Goal: Check status: Check status

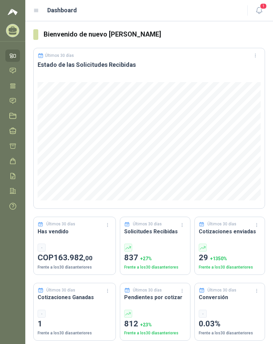
click at [34, 9] on icon at bounding box center [36, 11] width 6 height 6
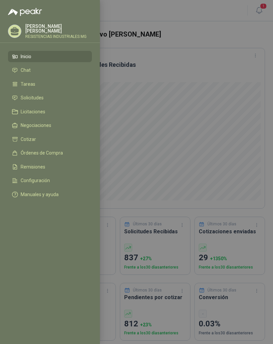
click at [25, 96] on span "Solicitudes" at bounding box center [32, 97] width 23 height 5
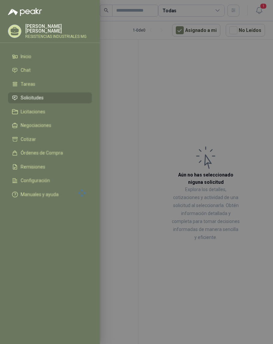
click at [235, 86] on div at bounding box center [136, 172] width 273 height 344
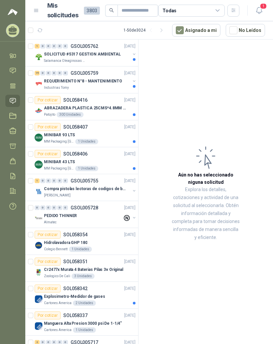
click at [44, 53] on div "SOLICITUD #5317 GESTION AMBIENTAL Salamanca Oleaginosas SAS" at bounding box center [86, 56] width 102 height 13
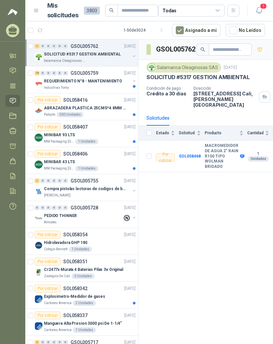
click at [38, 71] on div "19" at bounding box center [37, 73] width 5 height 5
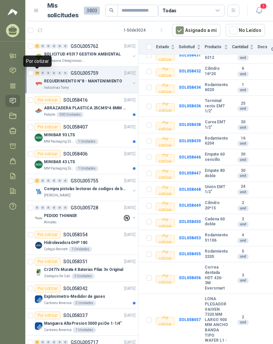
scroll to position [8, 0]
click at [214, 306] on b "LONA PLEGADOR VAIVEN 7320 MM LARGO 900 MM ANCHO BANDA TIPO WAFER L1 -" at bounding box center [216, 320] width 23 height 47
click at [195, 314] on td "SOL058457" at bounding box center [192, 320] width 26 height 52
click at [195, 318] on b "SOL058457" at bounding box center [190, 320] width 22 height 5
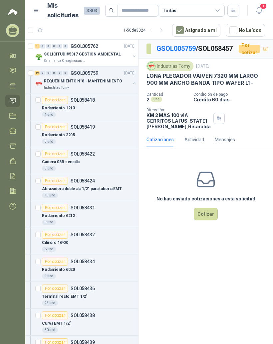
click at [96, 96] on div "Por cotizar SOL058418" at bounding box center [88, 100] width 93 height 8
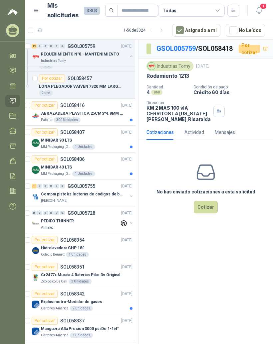
scroll to position [519, 4]
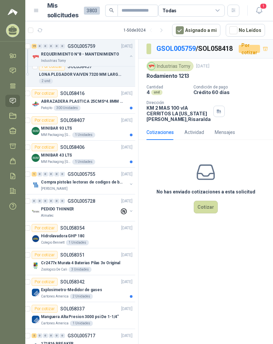
click at [186, 45] on link "GSOL005759" at bounding box center [175, 49] width 39 height 8
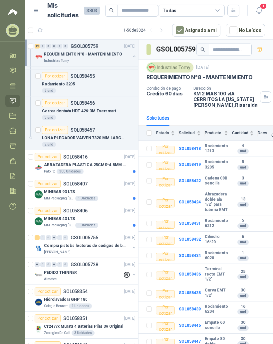
scroll to position [449, 0]
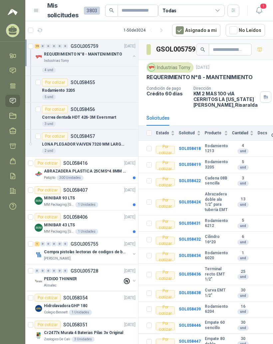
click at [42, 167] on div "ABRAZADERA PLASTICA 25CMS*4.8MM NEGRA Patojito 300 Unidades" at bounding box center [85, 173] width 101 height 13
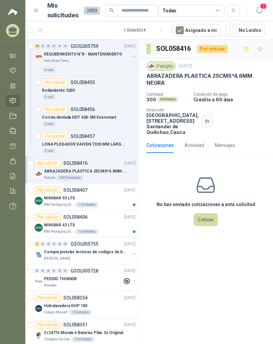
click at [48, 186] on div "Por cotizar" at bounding box center [48, 190] width 26 height 8
